Goal: Task Accomplishment & Management: Manage account settings

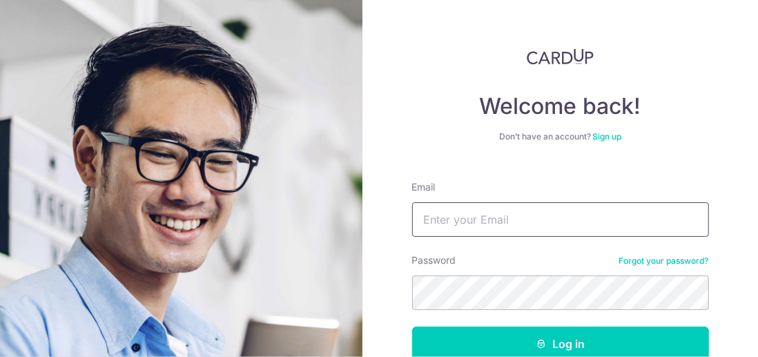
click at [450, 224] on input "Email" at bounding box center [560, 219] width 297 height 34
type input "[PERSON_NAME][EMAIL_ADDRESS][DOMAIN_NAME]"
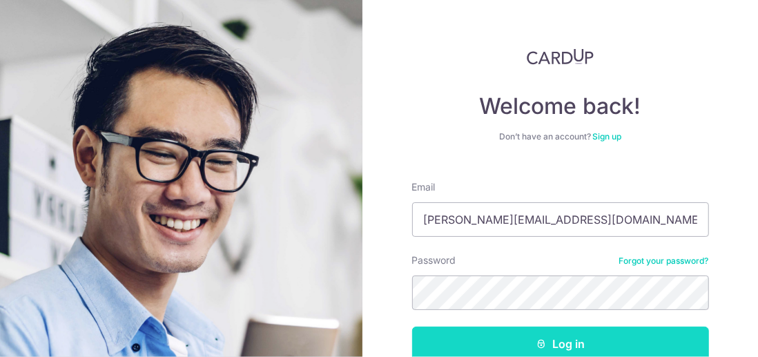
click at [572, 342] on button "Log in" at bounding box center [560, 343] width 297 height 34
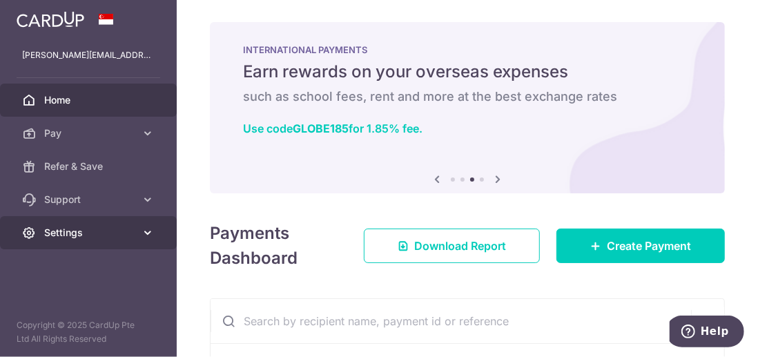
click at [145, 235] on icon at bounding box center [148, 233] width 14 height 14
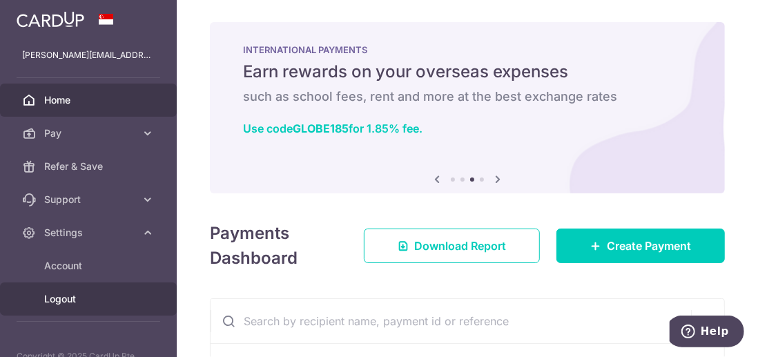
click at [91, 303] on span "Logout" at bounding box center [89, 299] width 91 height 14
